Goal: Task Accomplishment & Management: Manage account settings

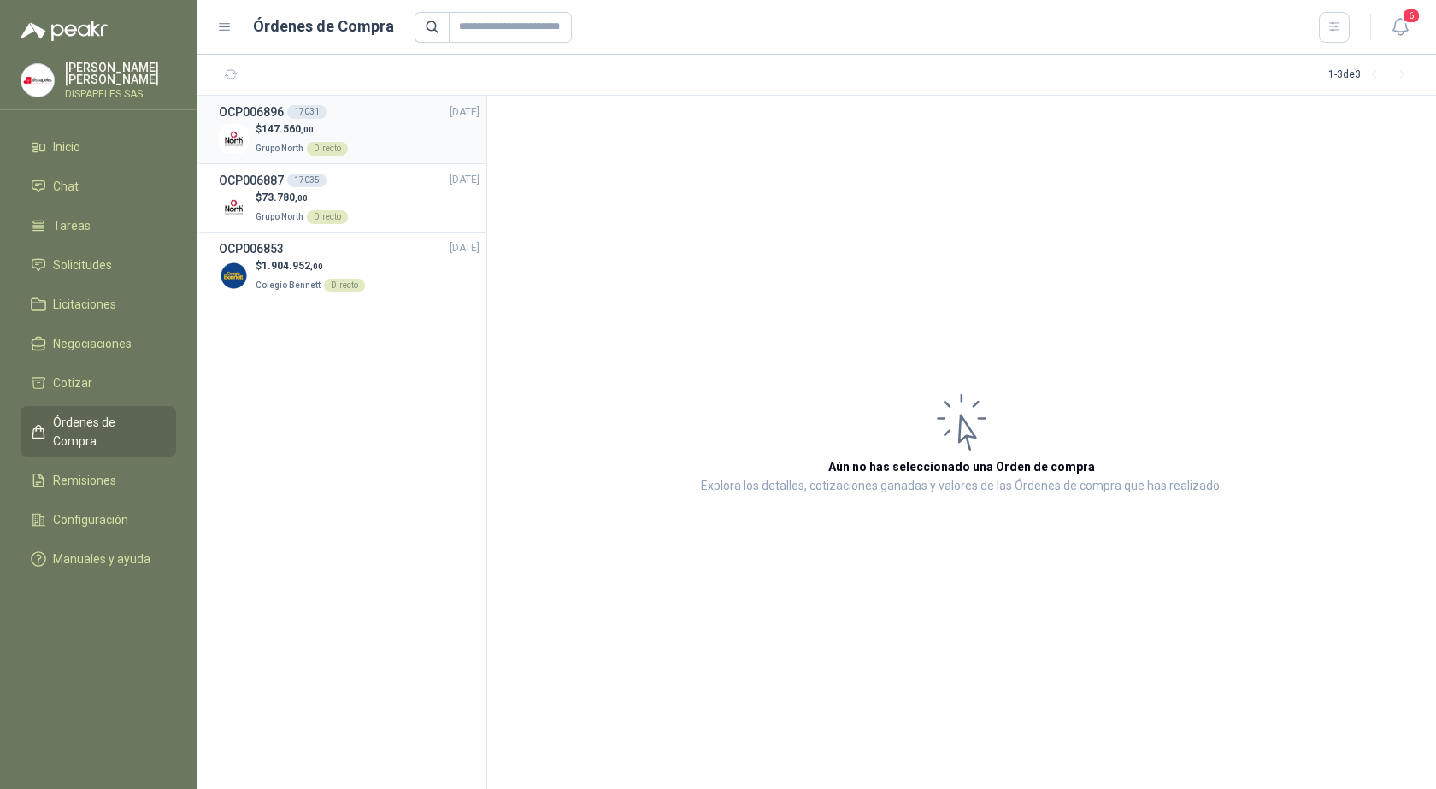
click at [307, 138] on p "Grupo North Directo" at bounding box center [302, 147] width 92 height 19
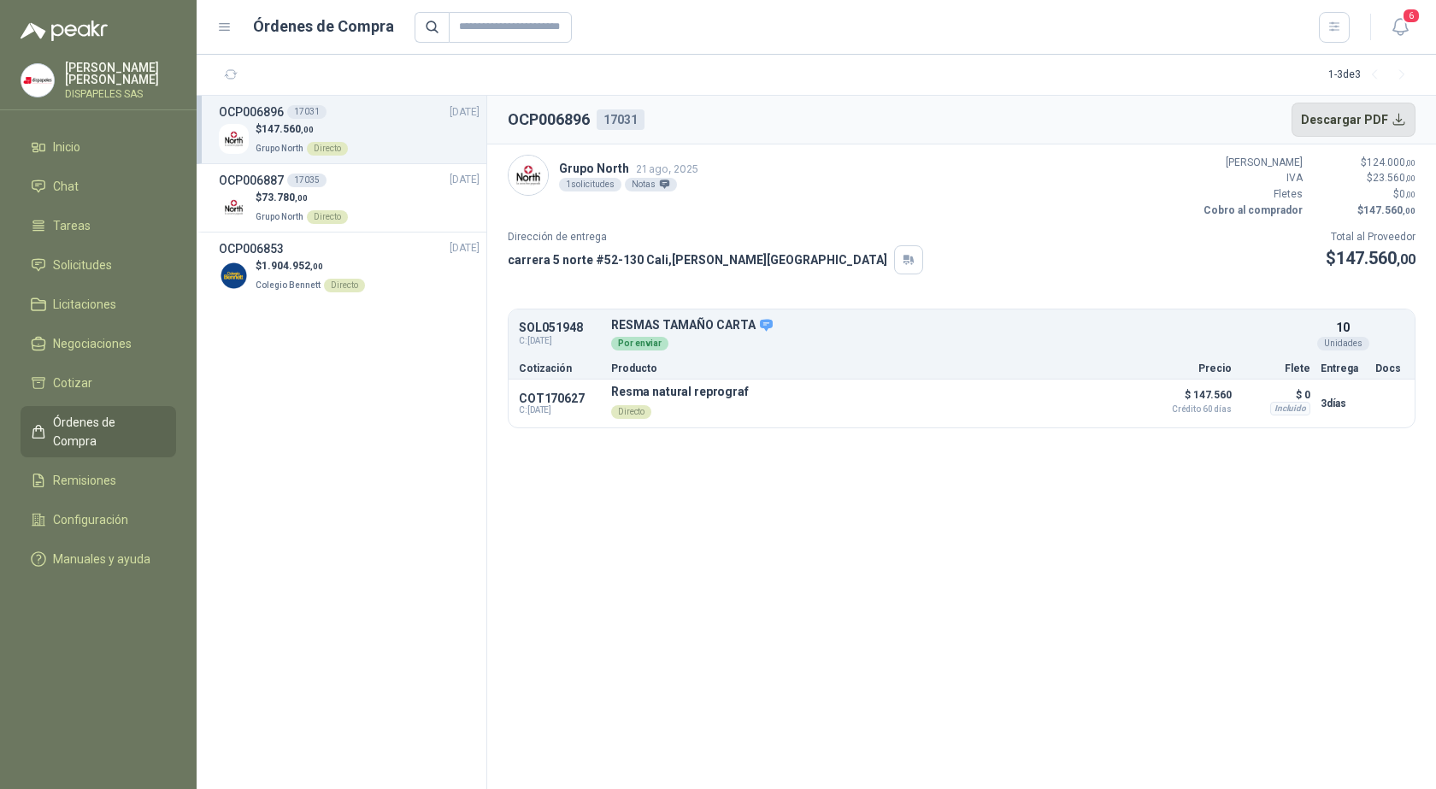
click at [1391, 126] on button "Descargar PDF" at bounding box center [1353, 120] width 125 height 34
click at [287, 177] on div "17035" at bounding box center [306, 181] width 39 height 14
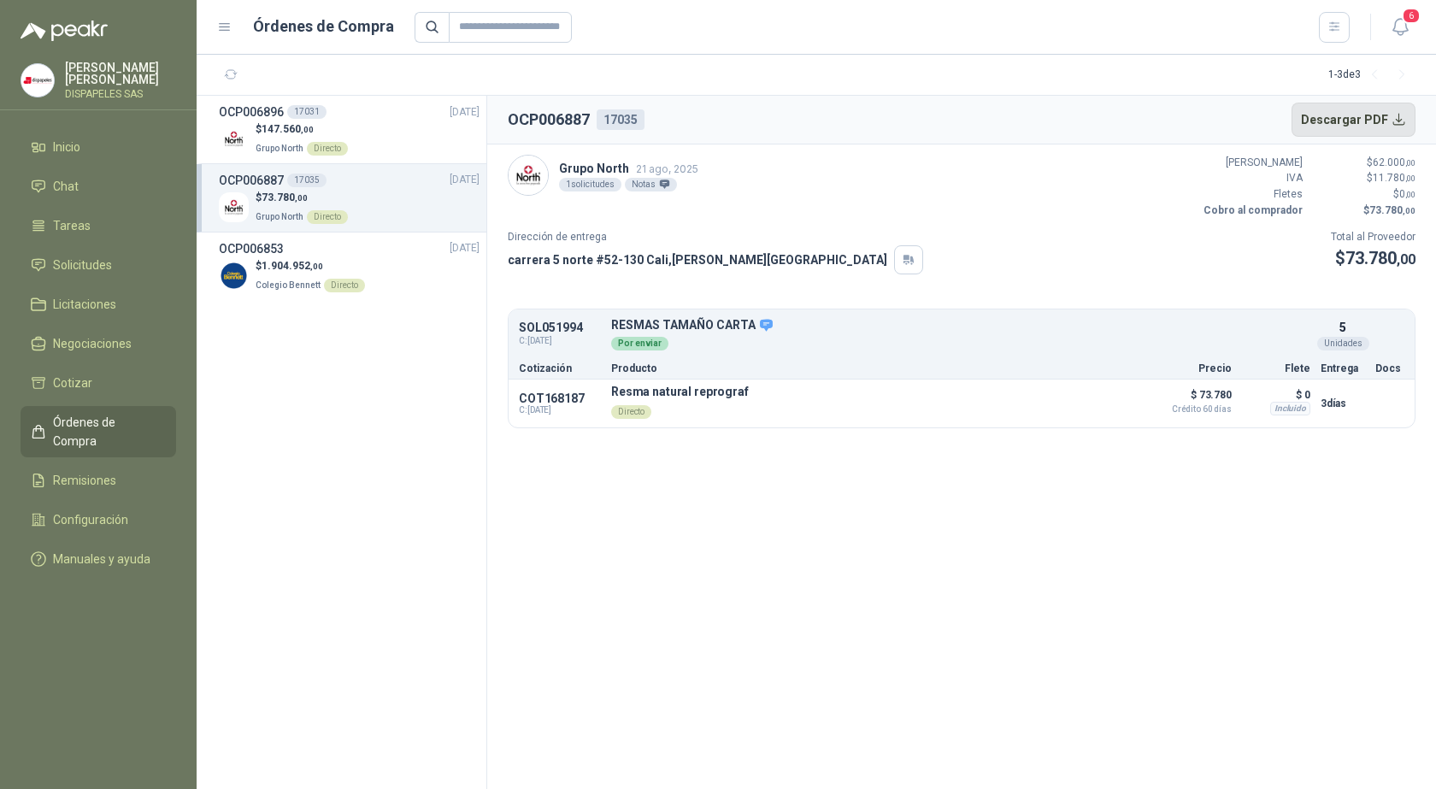
click at [1360, 121] on button "Descargar PDF" at bounding box center [1353, 120] width 125 height 34
click at [636, 338] on div "Por enviar" at bounding box center [639, 344] width 57 height 14
click at [269, 121] on h3 "OCP006896" at bounding box center [251, 112] width 65 height 19
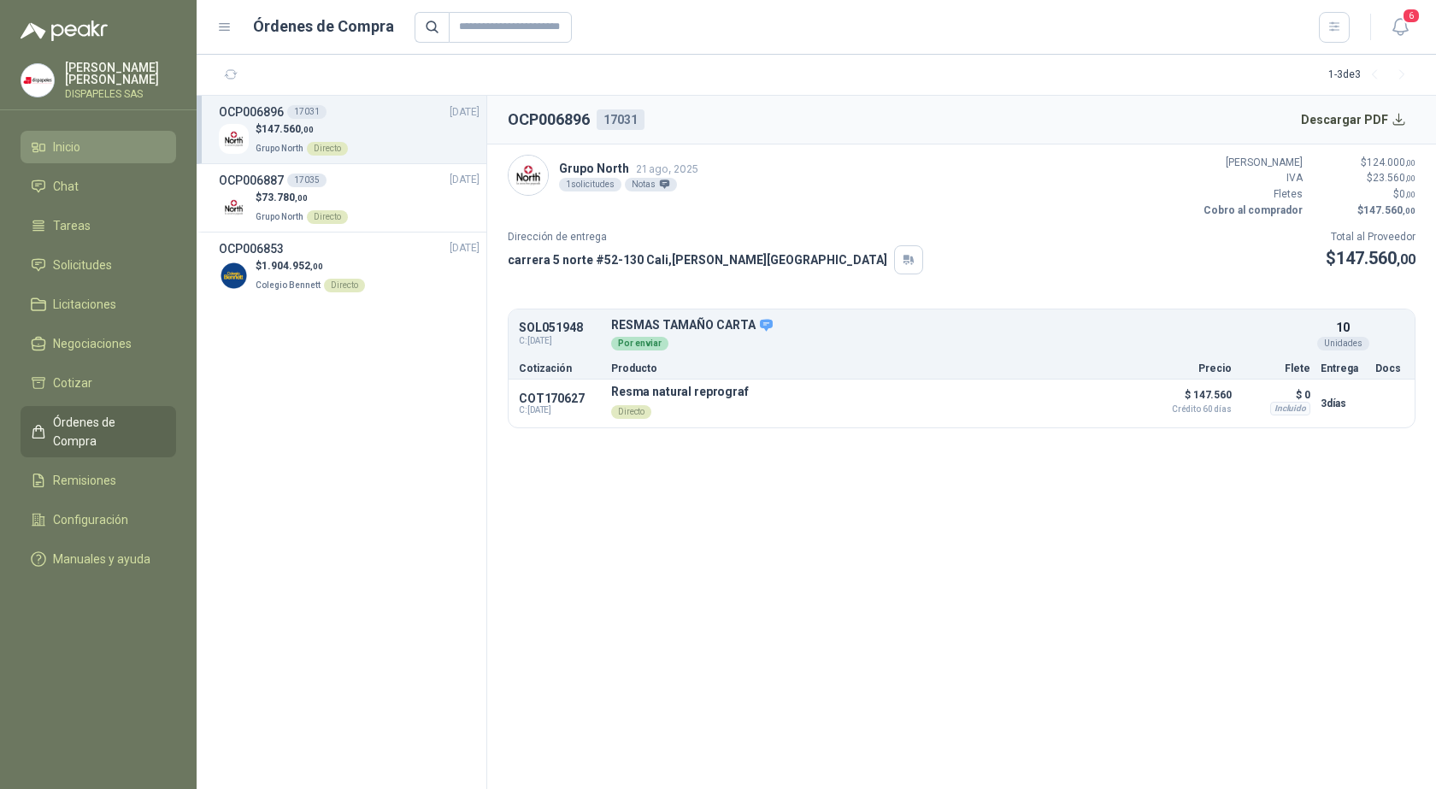
click at [80, 147] on span "Inicio" at bounding box center [66, 147] width 27 height 19
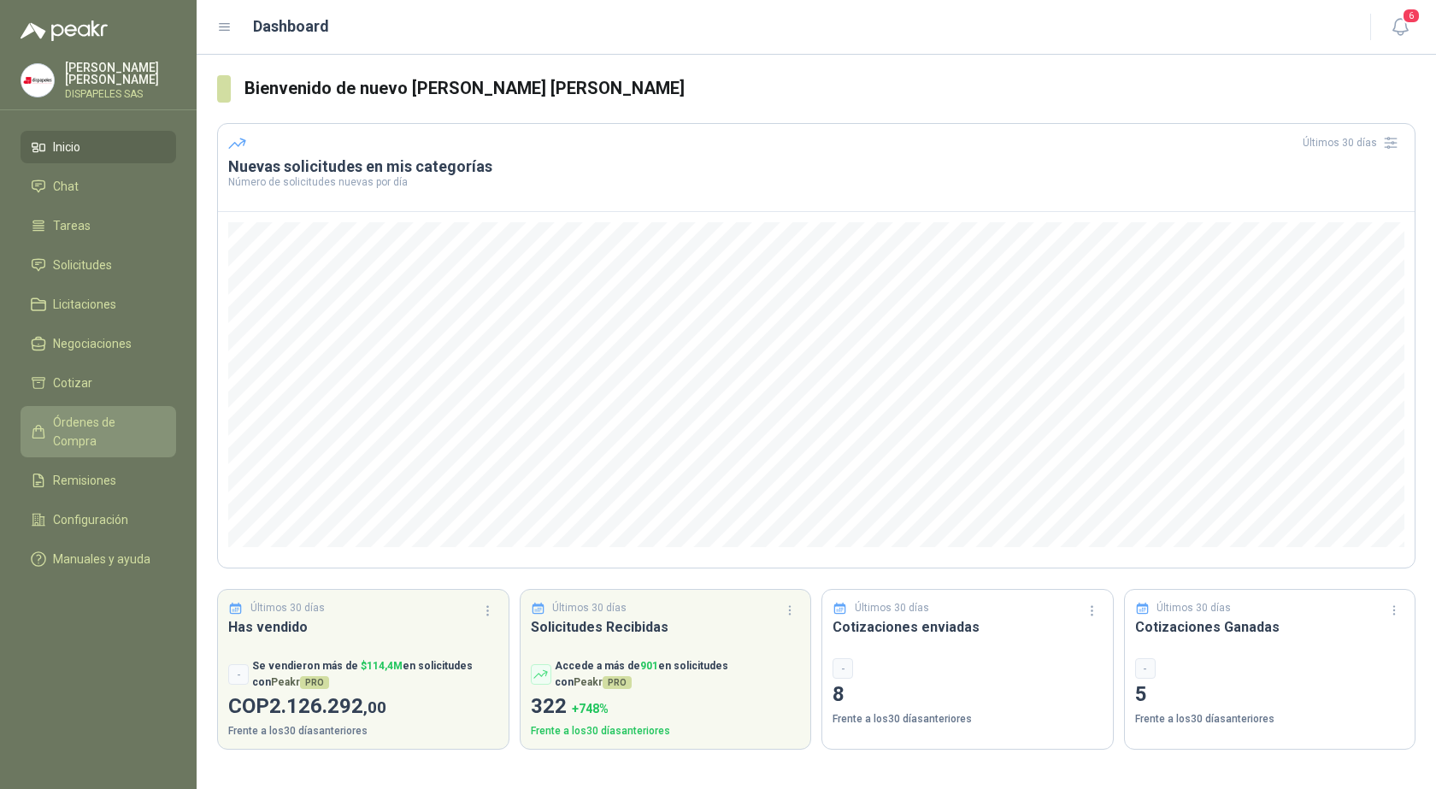
click at [97, 423] on span "Órdenes de Compra" at bounding box center [106, 432] width 107 height 38
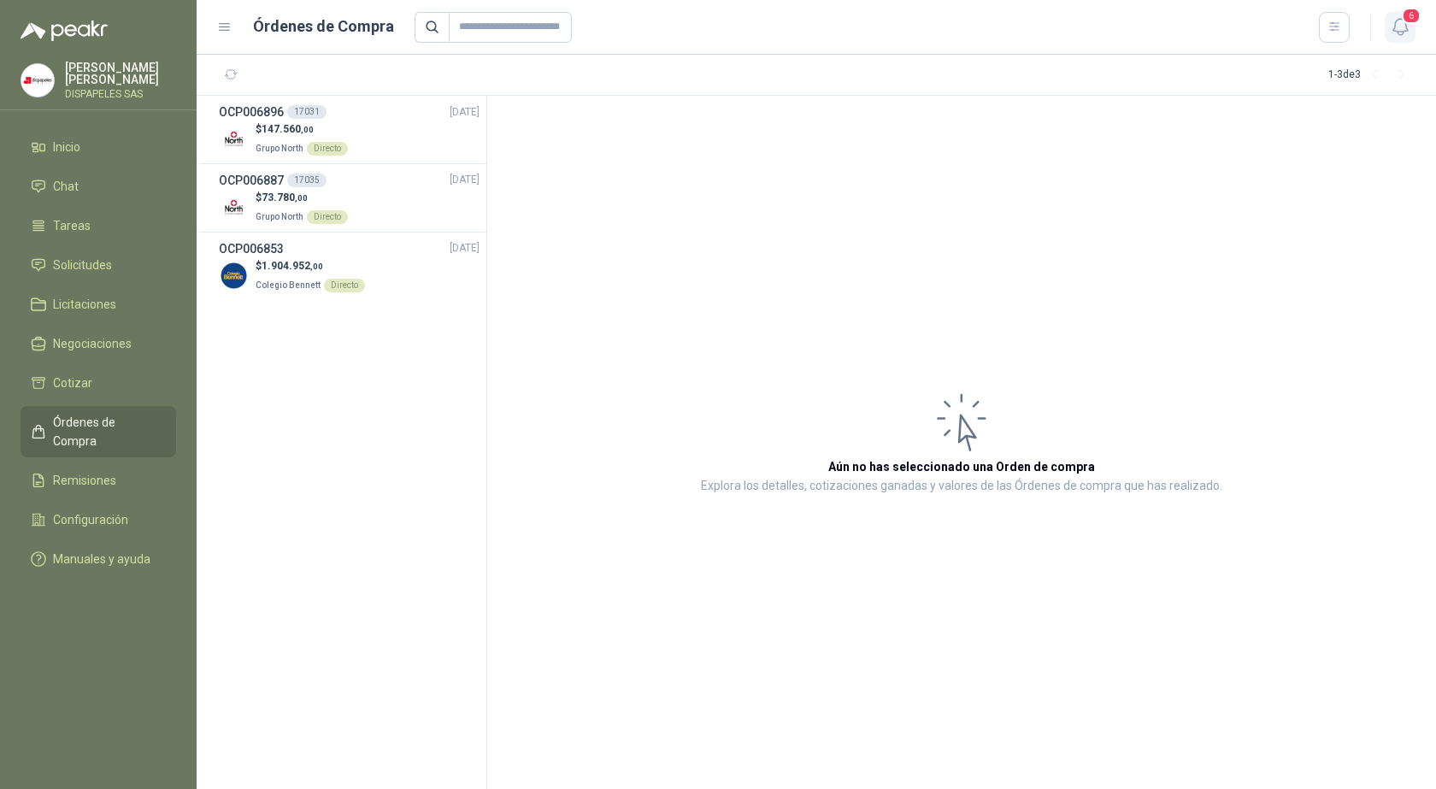
click at [1399, 33] on icon "button" at bounding box center [1400, 26] width 21 height 21
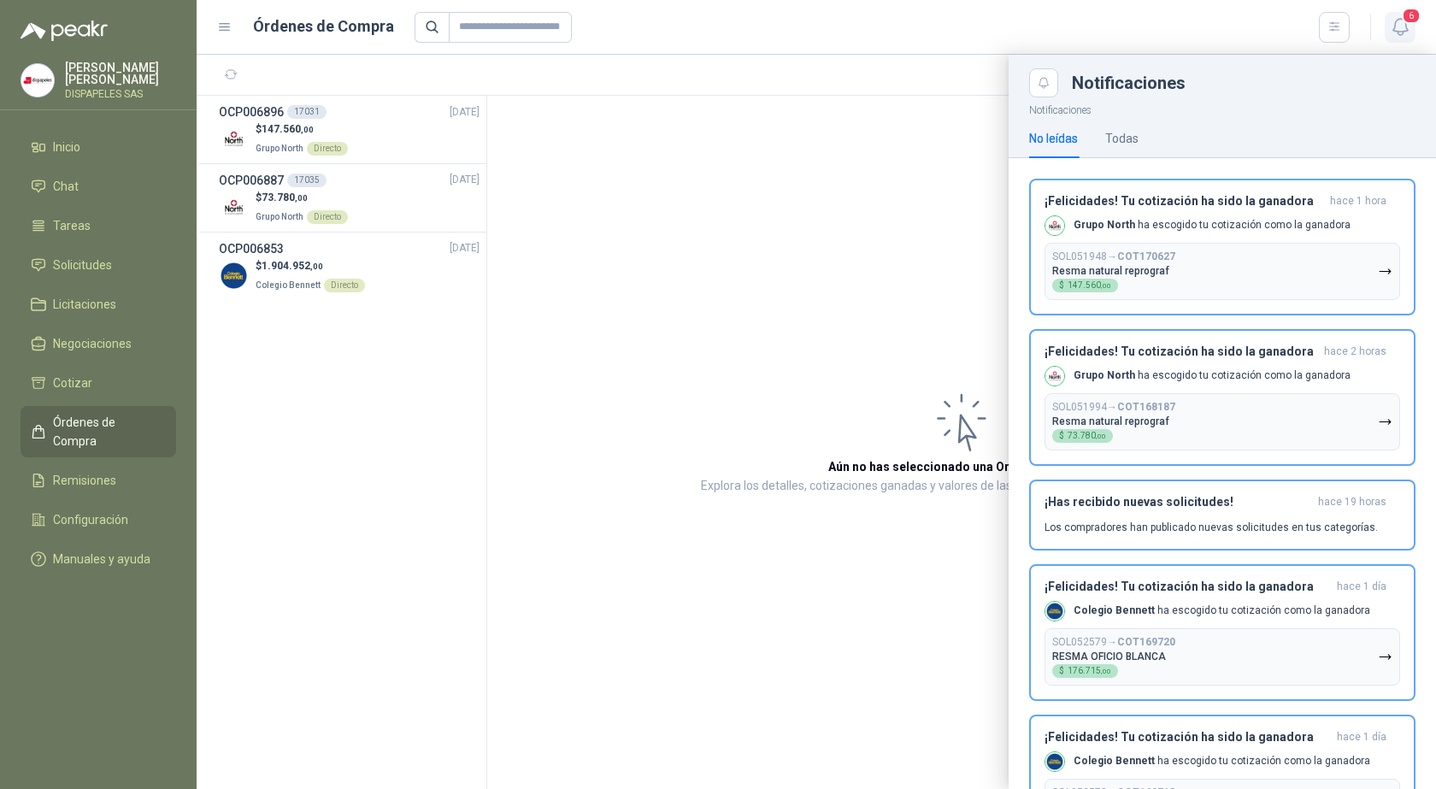
click at [1397, 33] on icon "button" at bounding box center [1399, 27] width 15 height 16
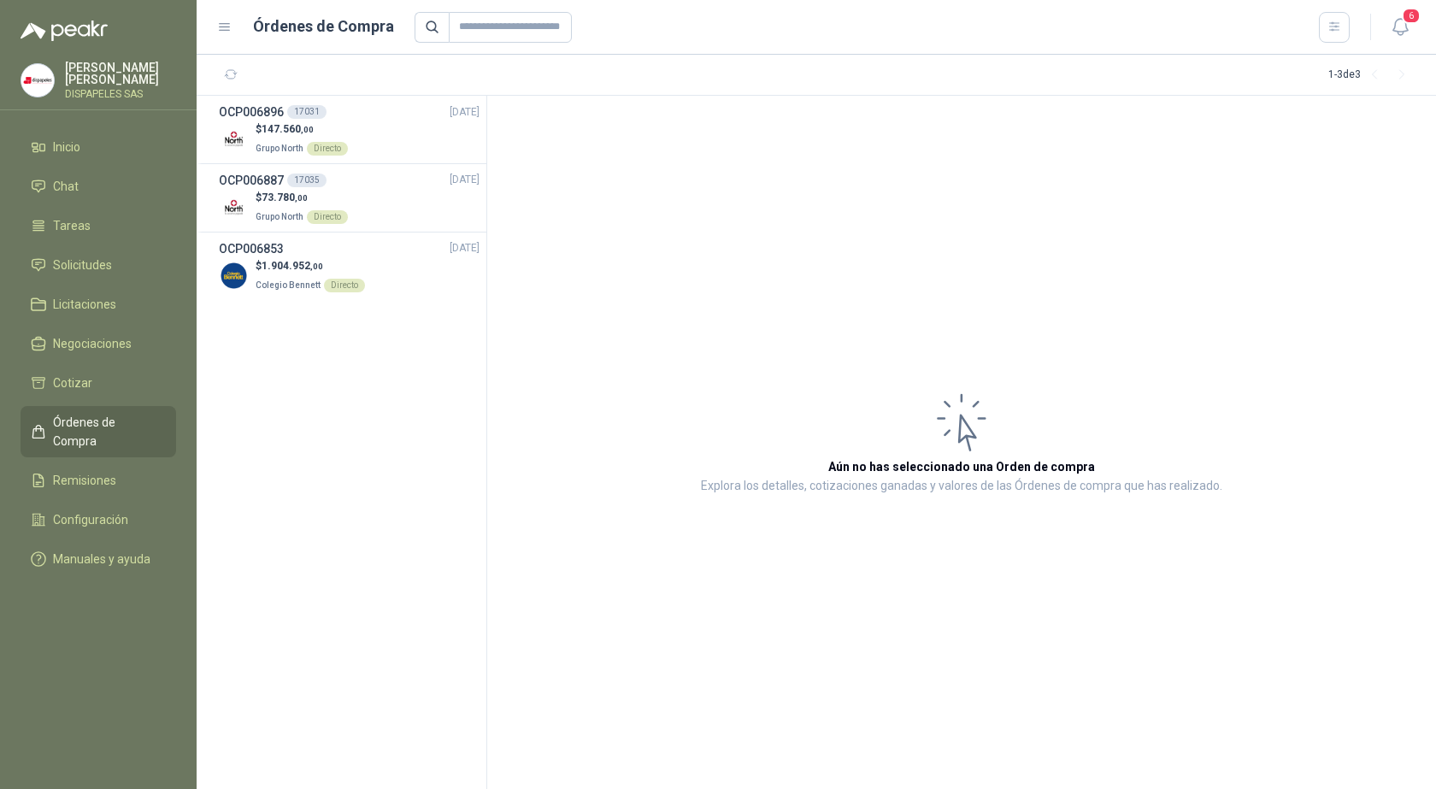
click at [85, 89] on p "DISPAPELES SAS" at bounding box center [120, 94] width 111 height 10
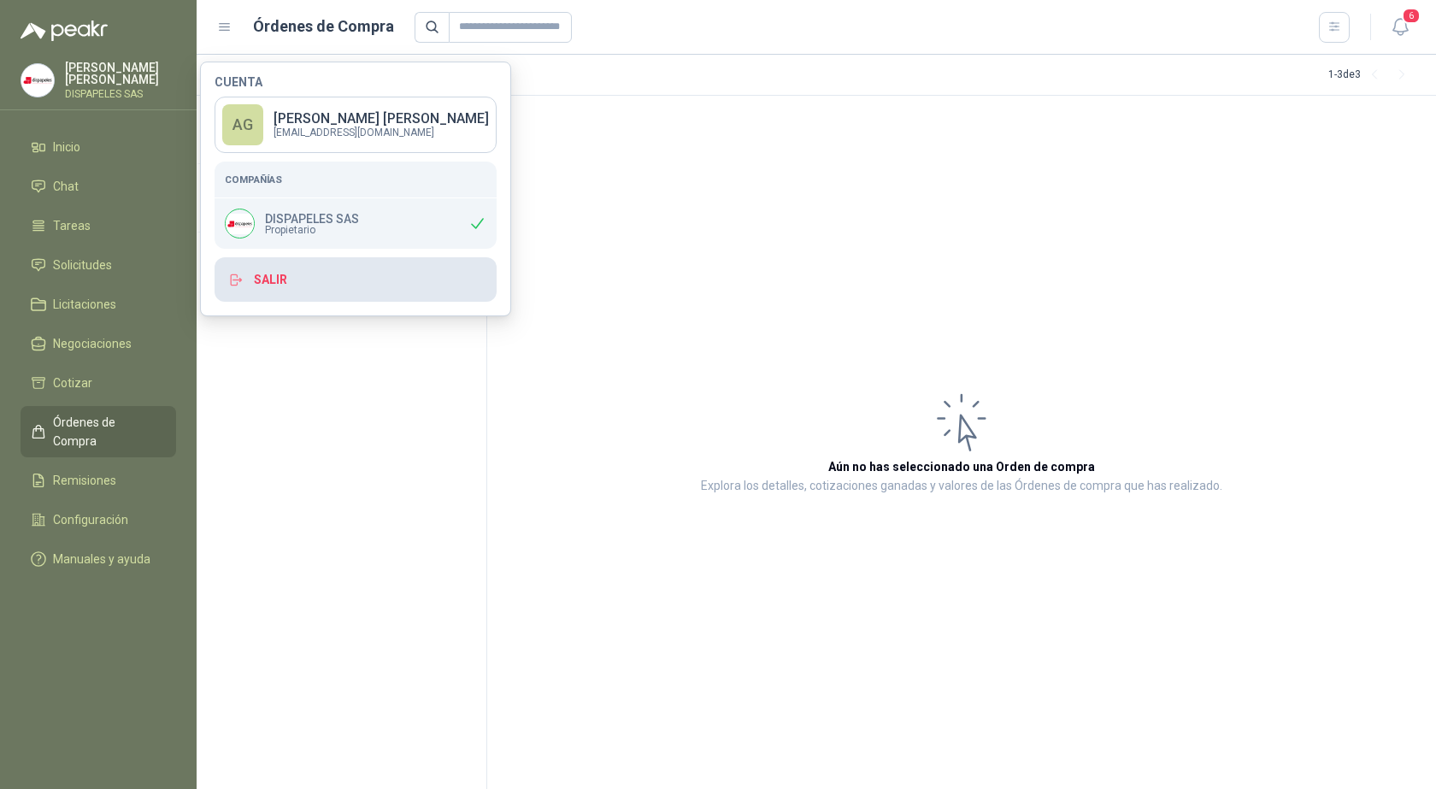
click at [348, 278] on button "Salir" at bounding box center [356, 279] width 282 height 44
